Goal: Use online tool/utility: Utilize a website feature to perform a specific function

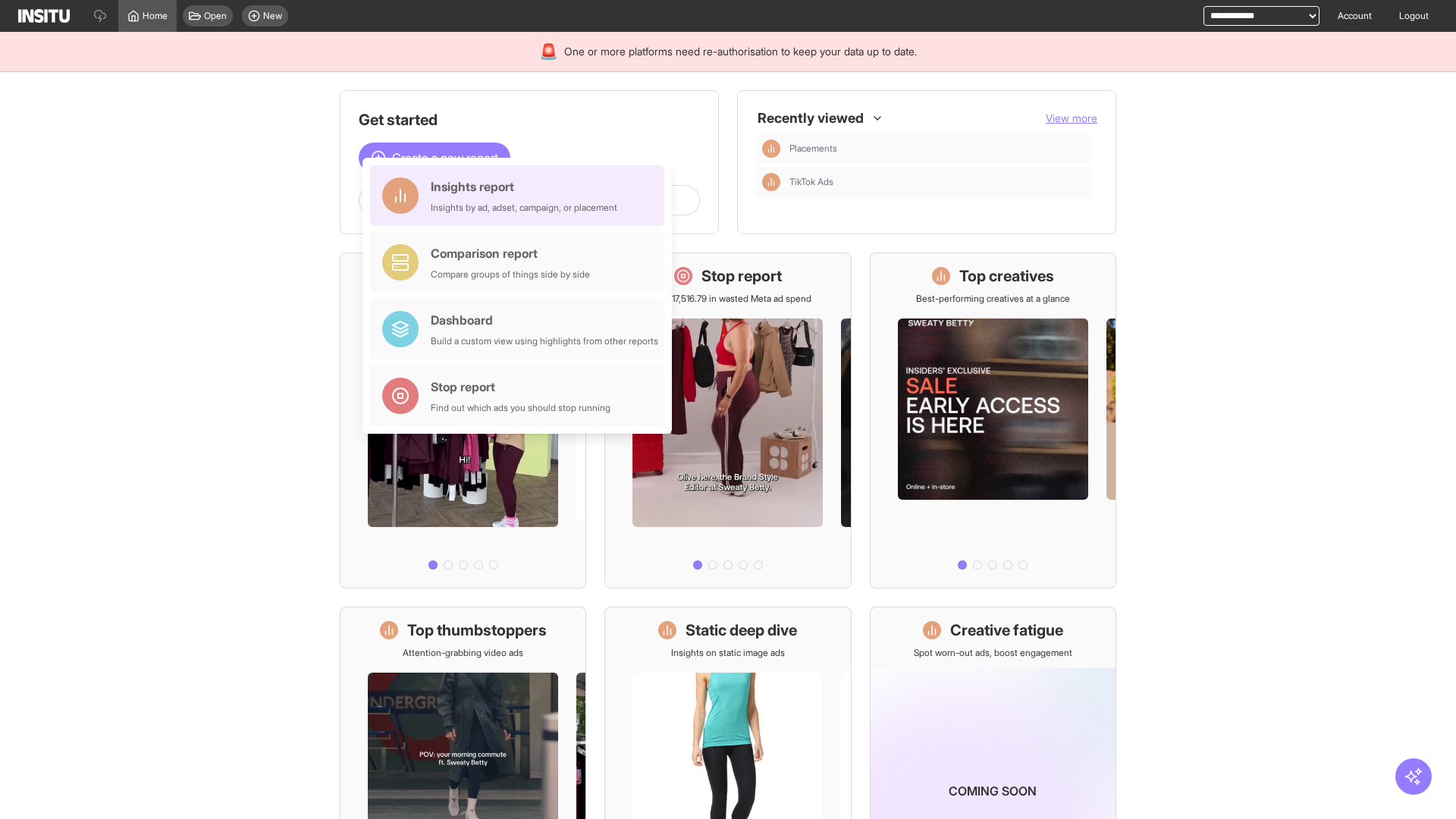
click at [520, 196] on div "Insights report Insights by ad, adset, campaign, or placement" at bounding box center [524, 195] width 187 height 36
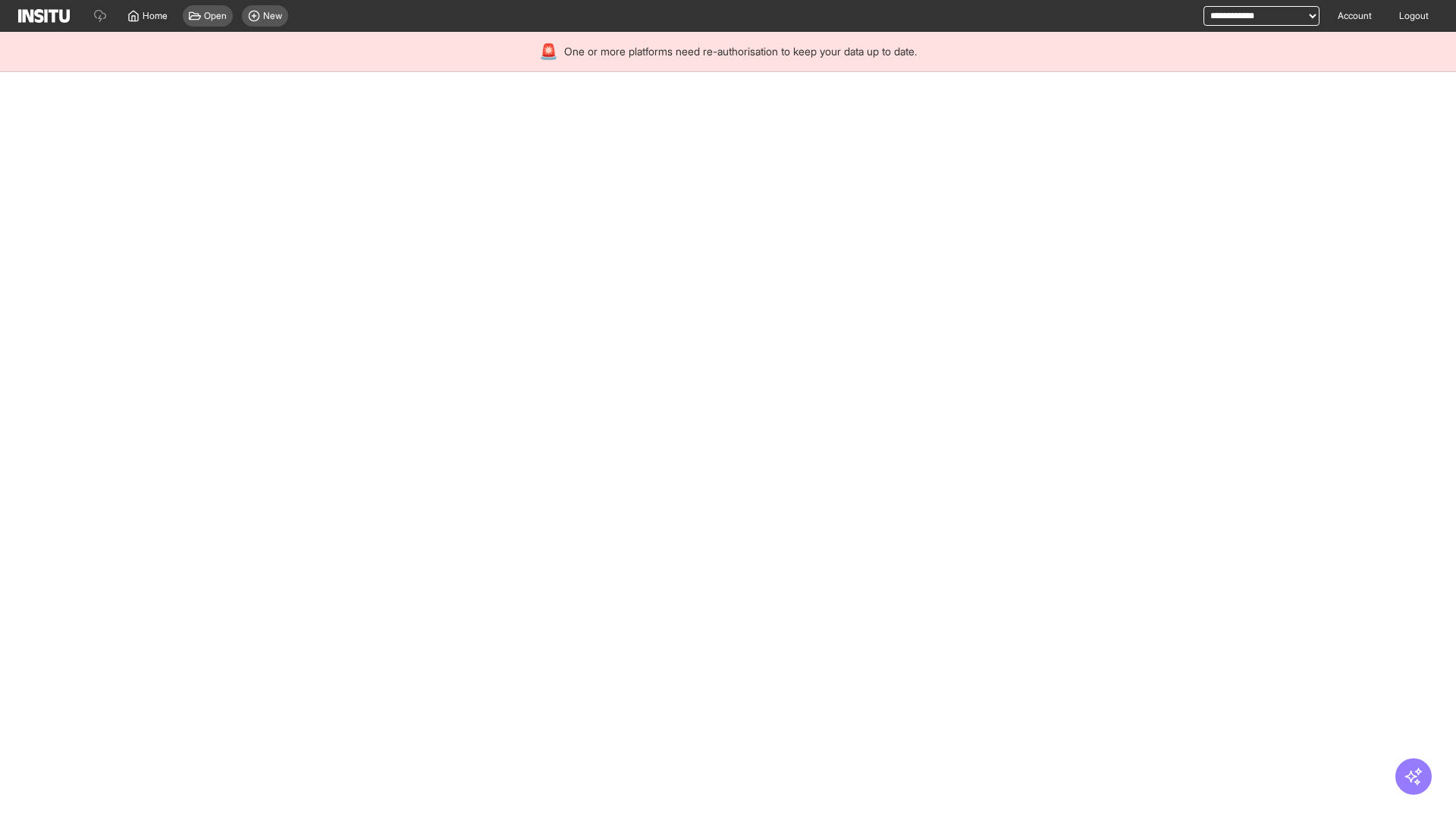
select select "**"
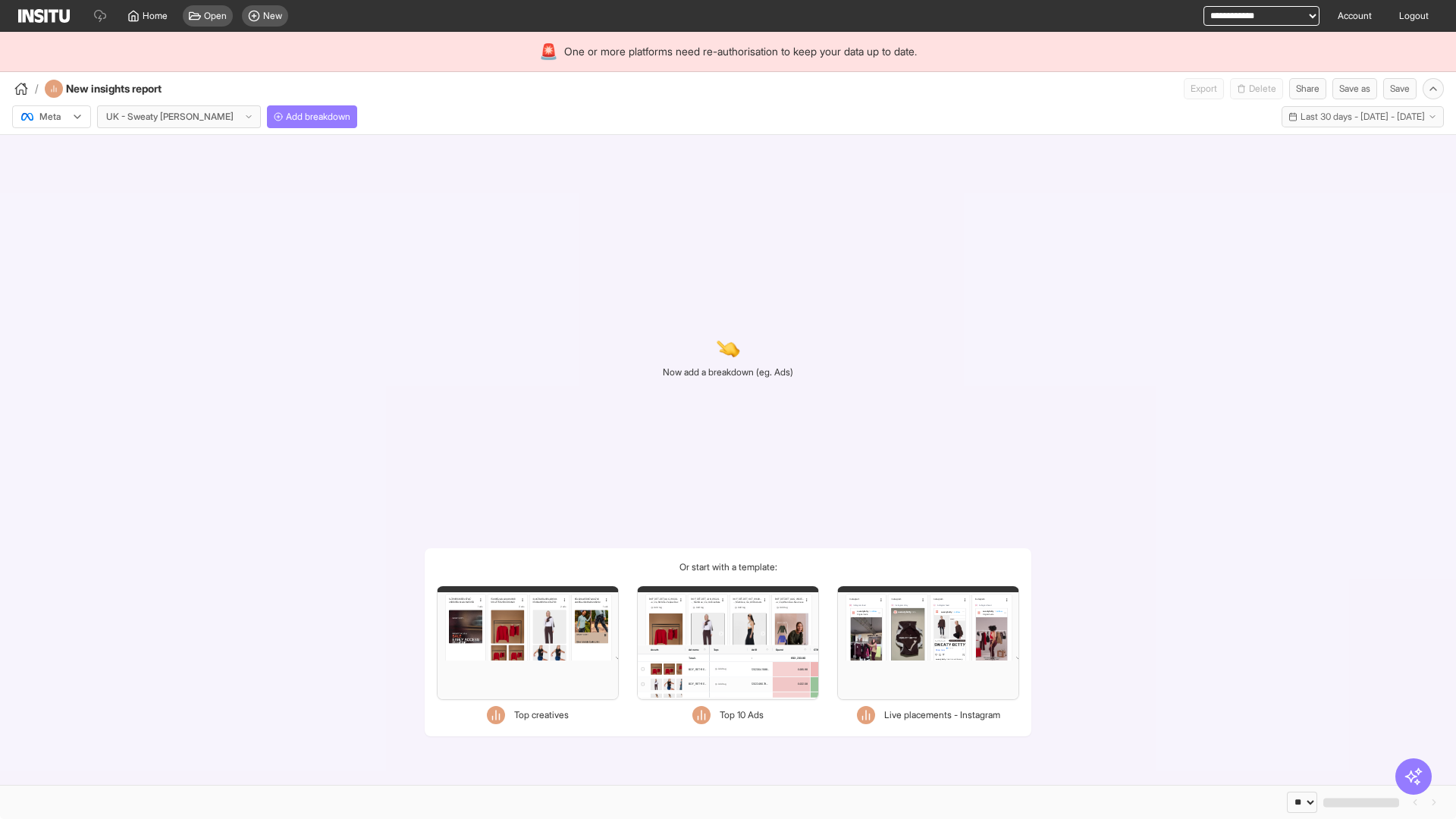
click at [51, 117] on div at bounding box center [41, 117] width 43 height 15
click at [50, 149] on span "Meta" at bounding box center [50, 149] width 21 height 14
click at [285, 117] on span "Add breakdown" at bounding box center [317, 117] width 64 height 12
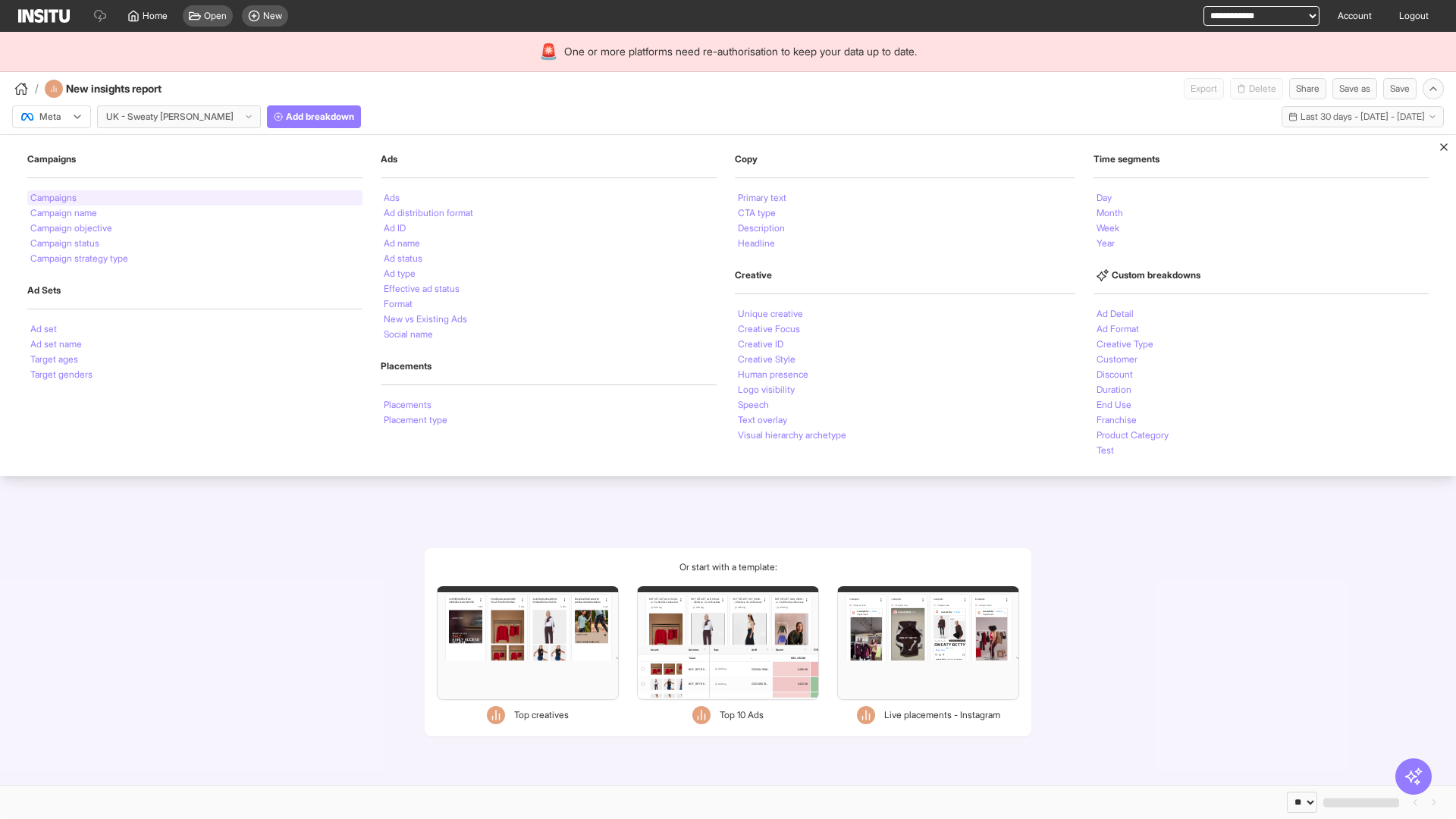
click at [55, 198] on li "Campaigns" at bounding box center [54, 198] width 47 height 9
